Goal: Find contact information: Find contact information

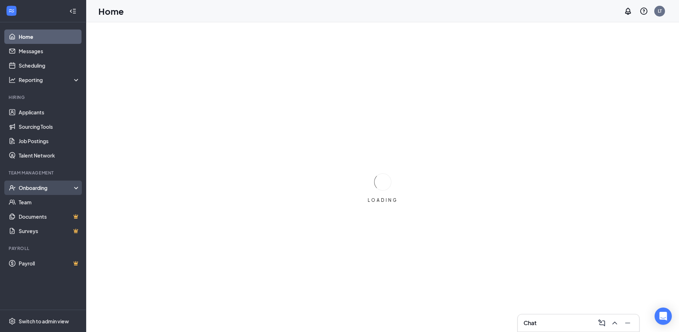
click at [35, 183] on div "Onboarding" at bounding box center [43, 187] width 86 height 14
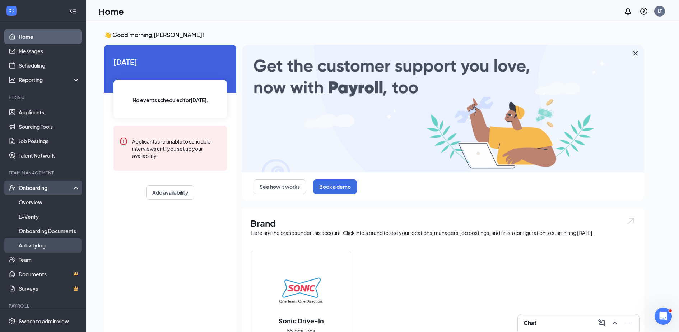
click at [28, 244] on link "Activity log" at bounding box center [49, 245] width 61 height 14
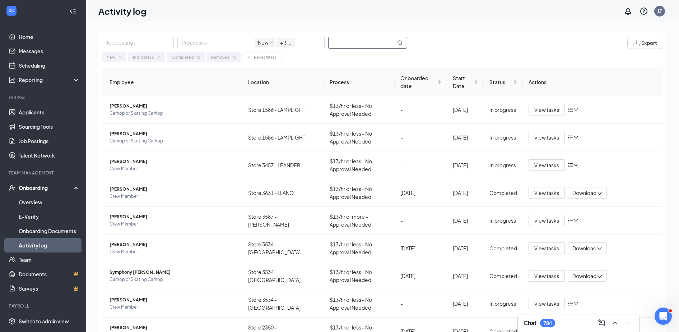
click at [340, 46] on input "text" at bounding box center [362, 42] width 67 height 11
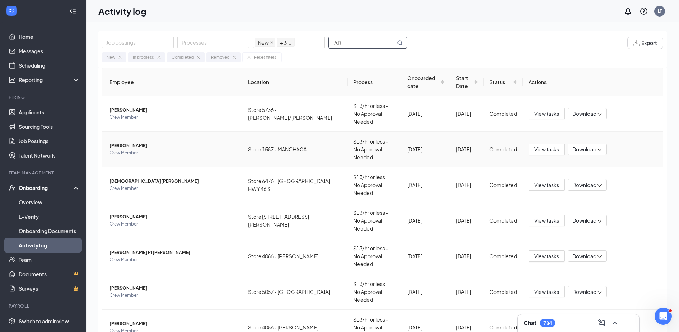
type input "AD"
click at [141, 142] on span "[PERSON_NAME]" at bounding box center [173, 145] width 127 height 7
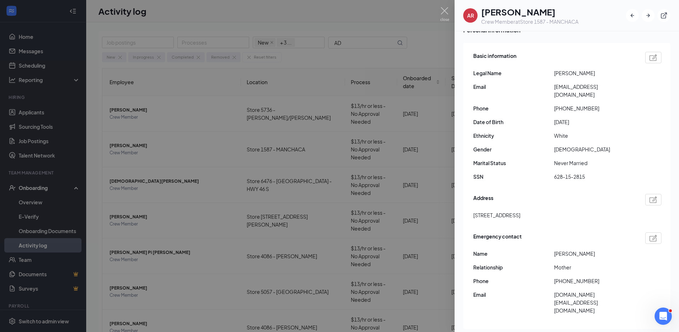
scroll to position [45, 0]
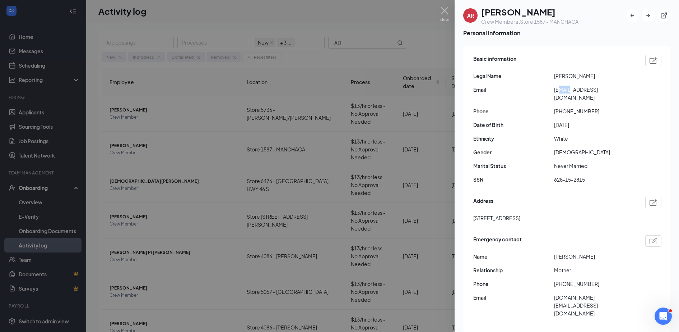
drag, startPoint x: 559, startPoint y: 90, endPoint x: 570, endPoint y: 90, distance: 10.8
click at [570, 90] on span "[EMAIL_ADDRESS][DOMAIN_NAME]" at bounding box center [594, 93] width 81 height 16
drag, startPoint x: 570, startPoint y: 90, endPoint x: 557, endPoint y: 90, distance: 12.6
click at [557, 90] on span "[EMAIL_ADDRESS][DOMAIN_NAME]" at bounding box center [594, 93] width 81 height 16
drag, startPoint x: 552, startPoint y: 90, endPoint x: 643, endPoint y: 85, distance: 91.0
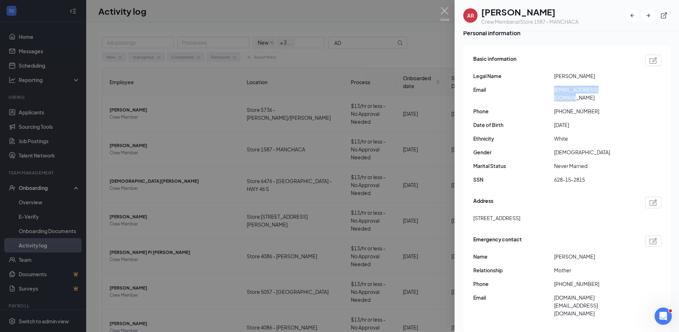
click at [643, 85] on div "Email [EMAIL_ADDRESS][DOMAIN_NAME]" at bounding box center [567, 93] width 188 height 16
copy div "[EMAIL_ADDRESS][DOMAIN_NAME]"
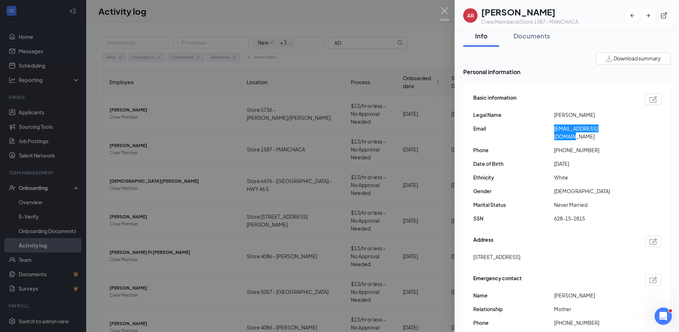
scroll to position [0, 0]
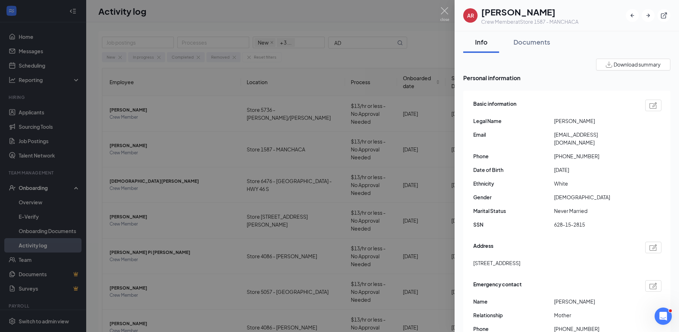
click at [161, 135] on div at bounding box center [339, 166] width 679 height 332
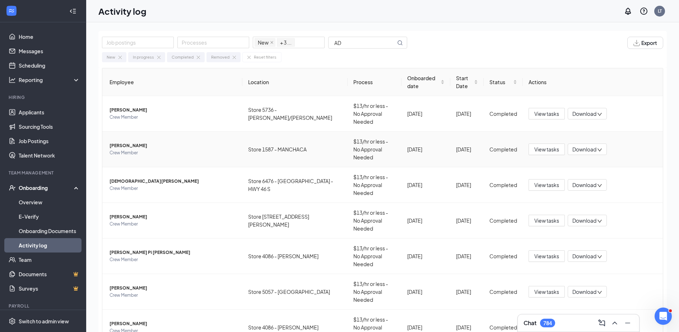
click at [112, 142] on span "[PERSON_NAME]" at bounding box center [173, 145] width 127 height 7
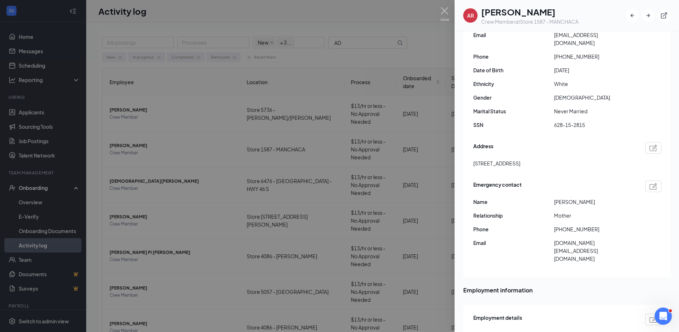
scroll to position [84, 0]
